Goal: Check status: Check status

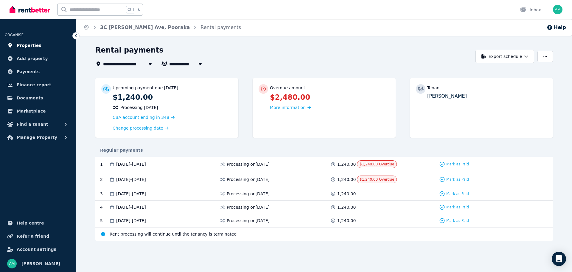
click at [37, 42] on link "Properties" at bounding box center [38, 45] width 66 height 12
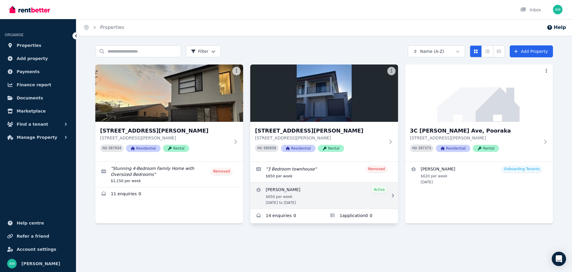
click at [317, 199] on link "View details for Naemat Ahmadi" at bounding box center [324, 195] width 148 height 26
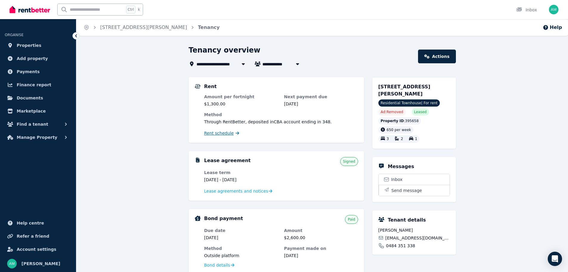
click at [224, 133] on span "Rent schedule" at bounding box center [219, 133] width 30 height 6
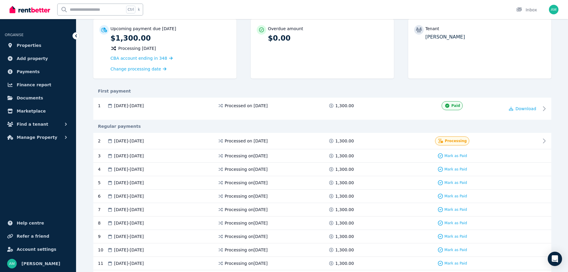
scroll to position [60, 0]
click at [352, 138] on div "1,300.00" at bounding box center [341, 140] width 27 height 6
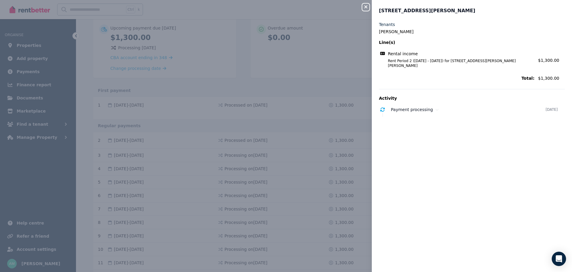
click at [336, 102] on div "Close panel [STREET_ADDRESS][PERSON_NAME], Pooraka Tenants Naemat Ahmadi Line(s…" at bounding box center [286, 136] width 572 height 272
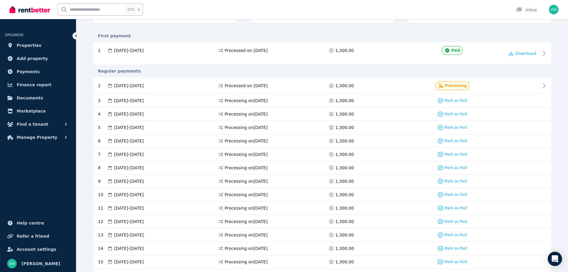
scroll to position [119, 0]
